Goal: Information Seeking & Learning: Learn about a topic

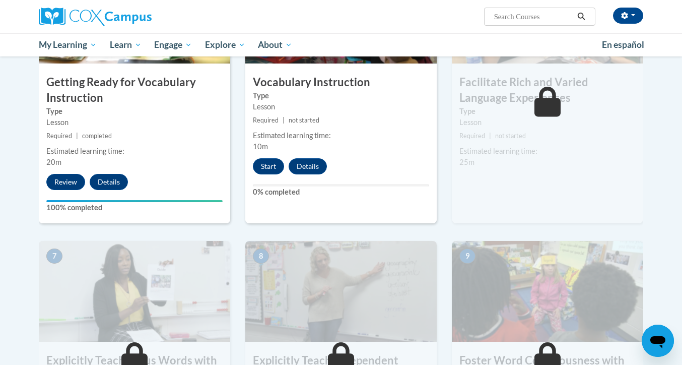
scroll to position [541, 0]
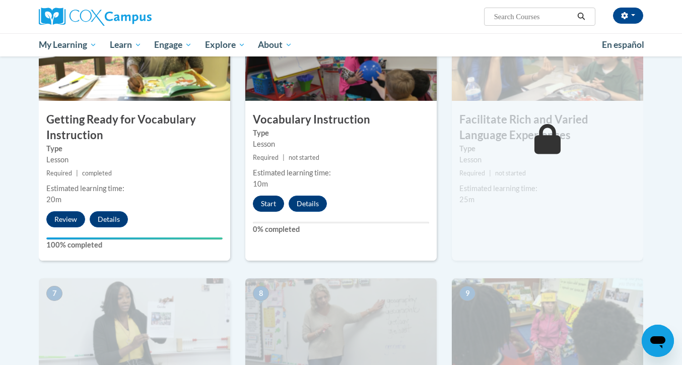
click at [266, 201] on button "Start" at bounding box center [268, 203] width 31 height 16
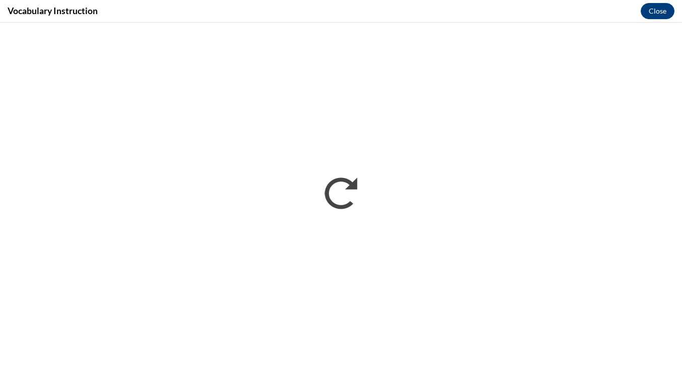
scroll to position [0, 0]
